Goal: Information Seeking & Learning: Find specific fact

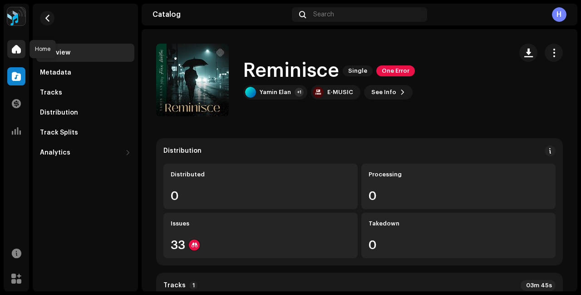
click at [20, 54] on div at bounding box center [16, 49] width 18 height 18
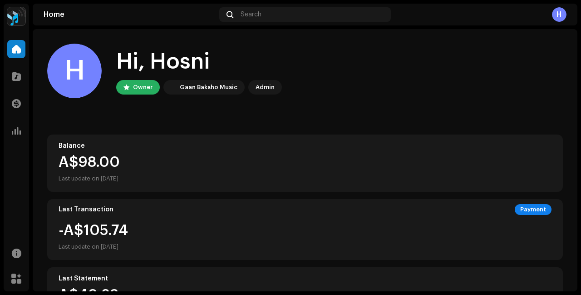
click at [127, 178] on div "Last update on [DATE]" at bounding box center [305, 178] width 493 height 11
click at [91, 166] on div "A$98.00" at bounding box center [305, 162] width 493 height 15
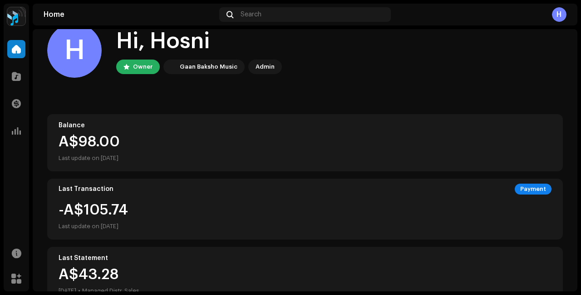
scroll to position [10, 0]
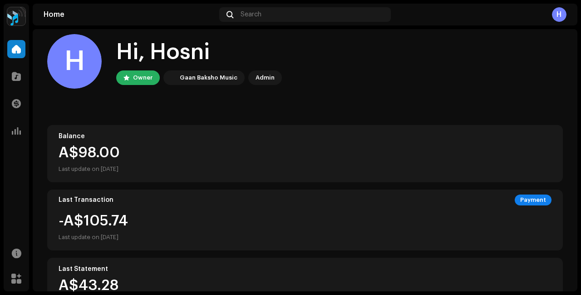
click at [207, 137] on div "Balance" at bounding box center [305, 136] width 493 height 7
click at [561, 16] on div "H" at bounding box center [559, 14] width 15 height 15
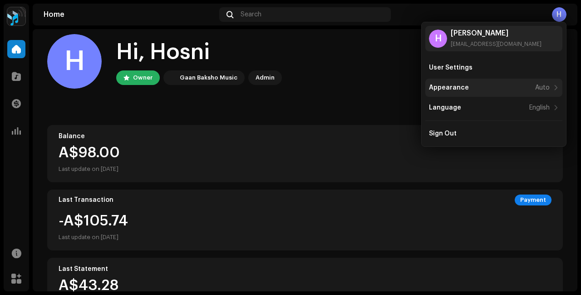
click at [491, 89] on div "Appearance Auto" at bounding box center [489, 87] width 121 height 7
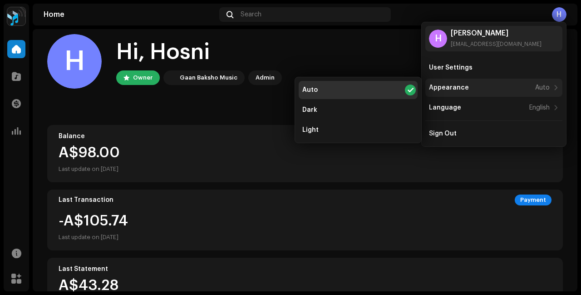
click at [491, 89] on div "Appearance Auto" at bounding box center [489, 87] width 121 height 7
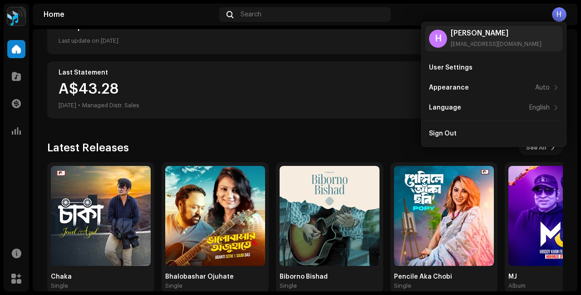
scroll to position [216, 0]
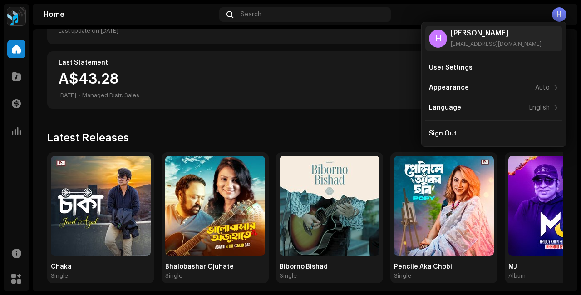
click at [400, 134] on div "Latest Releases See All" at bounding box center [305, 137] width 516 height 15
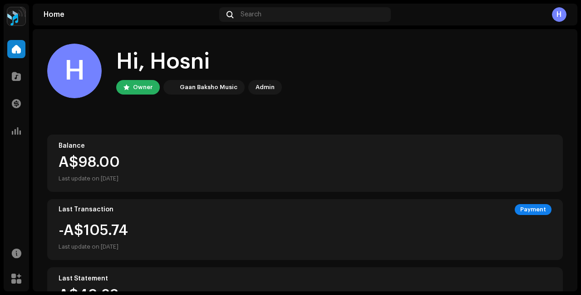
scroll to position [0, 0]
click at [273, 19] on div "Search" at bounding box center [305, 14] width 172 height 15
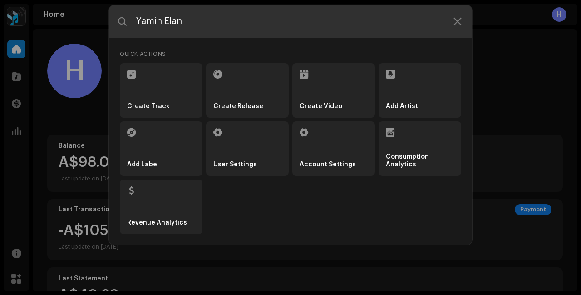
type input "Yamin Elan"
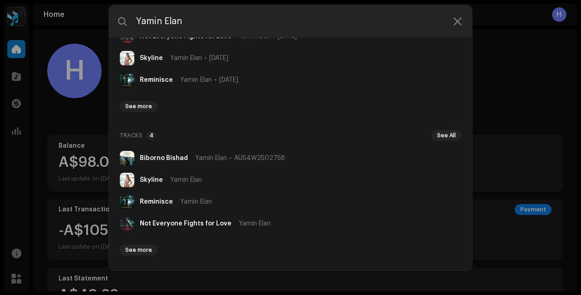
scroll to position [117, 0]
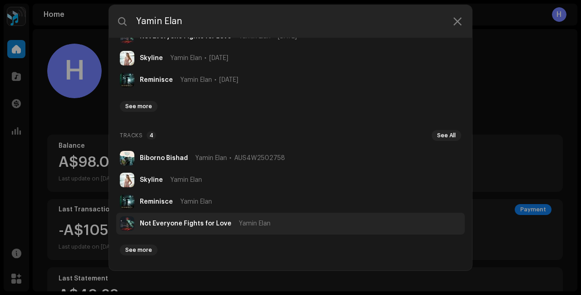
click at [165, 226] on strong "Not Everyone Fights for Love" at bounding box center [186, 223] width 92 height 7
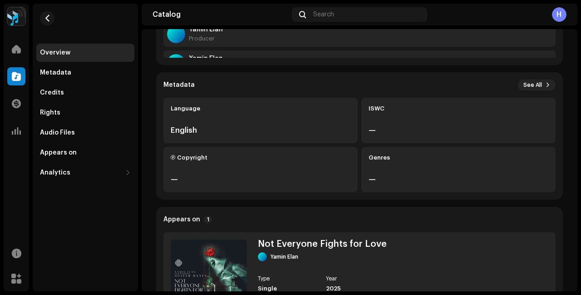
scroll to position [201, 0]
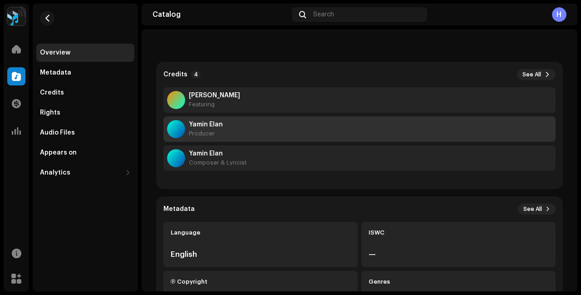
scroll to position [29, 0]
